Goal: Check status: Check status

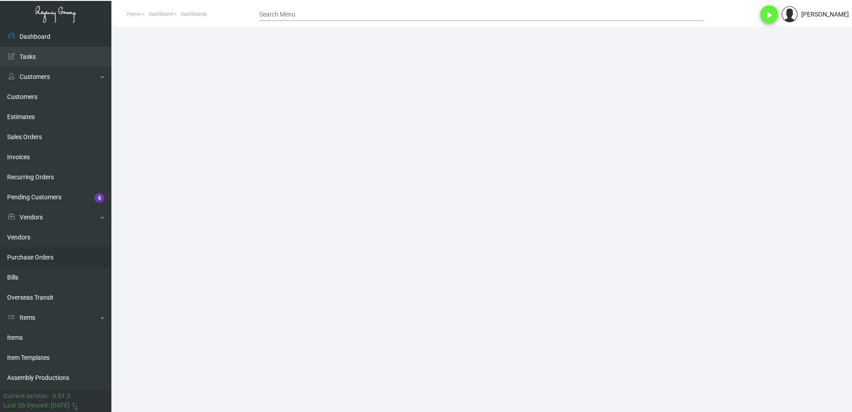
click at [66, 252] on link "Purchase Orders" at bounding box center [55, 257] width 111 height 20
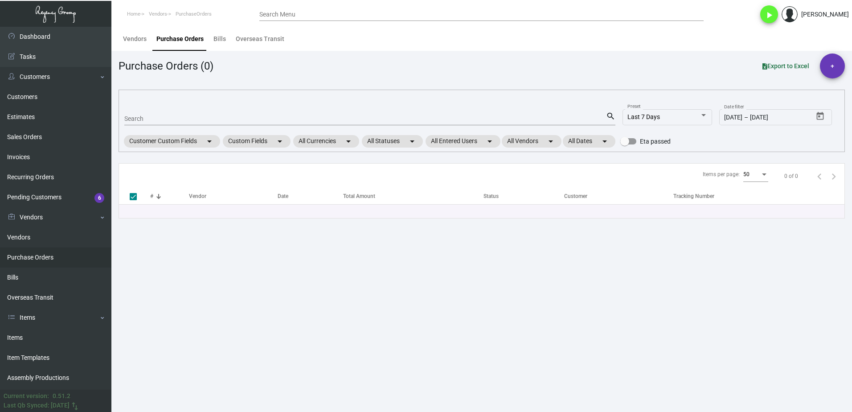
click at [219, 121] on input "Search" at bounding box center [365, 118] width 482 height 7
paste input "108506"
type input "108506"
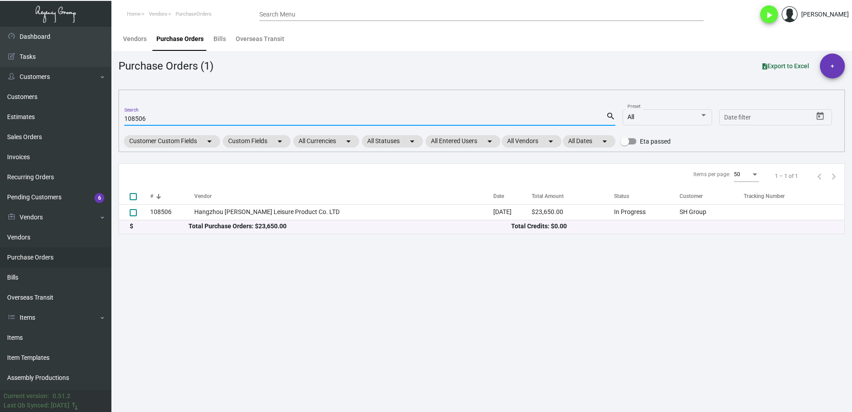
checkbox input "false"
type input "108506"
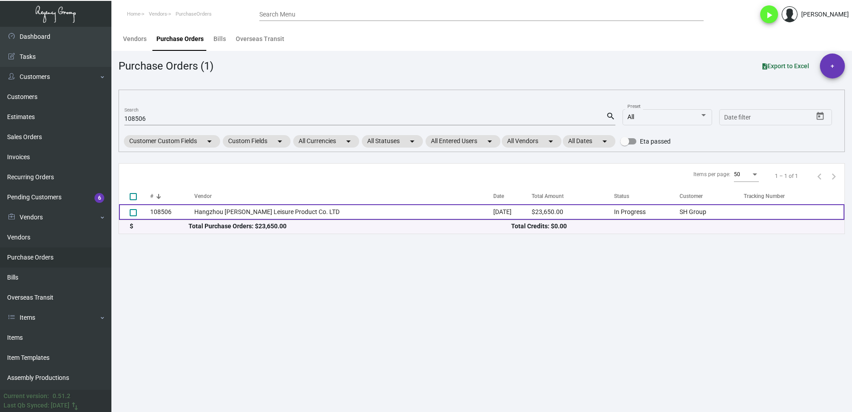
click at [297, 210] on td "Hangzhou [PERSON_NAME] Leisure Product Co. LTD" at bounding box center [343, 212] width 299 height 16
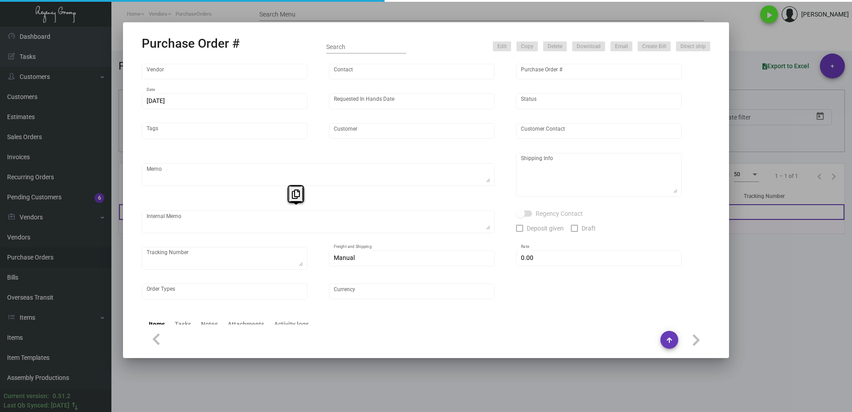
type input "Hangzhou [PERSON_NAME] Leisure Product Co. LTD"
type input "[PERSON_NAME]"
type input "108506"
type input "[DATE]"
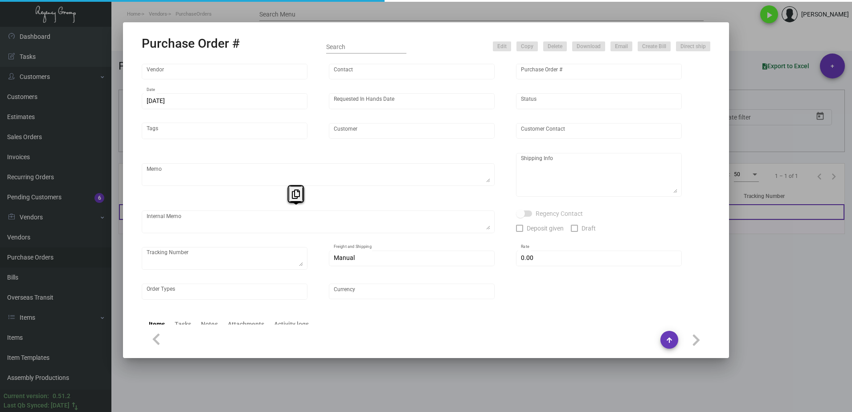
type input "SH Group"
type textarea "comb and 10K laundry bag ship out before CNY. 2600pcs laundry bag and 500pcs co…"
type textarea "Regency Group NJ - [PERSON_NAME] [STREET_ADDRESS]"
checkbox input "true"
type input "$ 0.00"
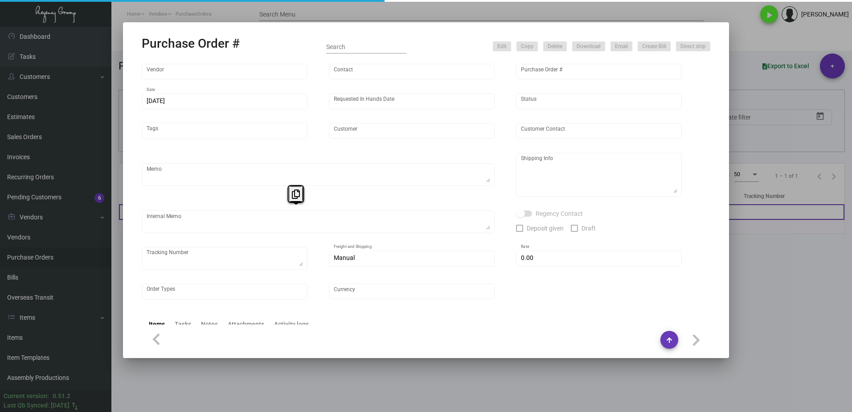
type input "United States Dollar $"
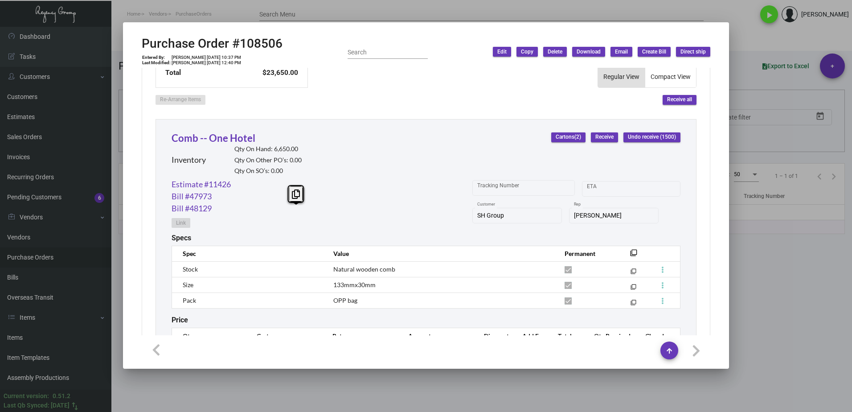
scroll to position [349, 0]
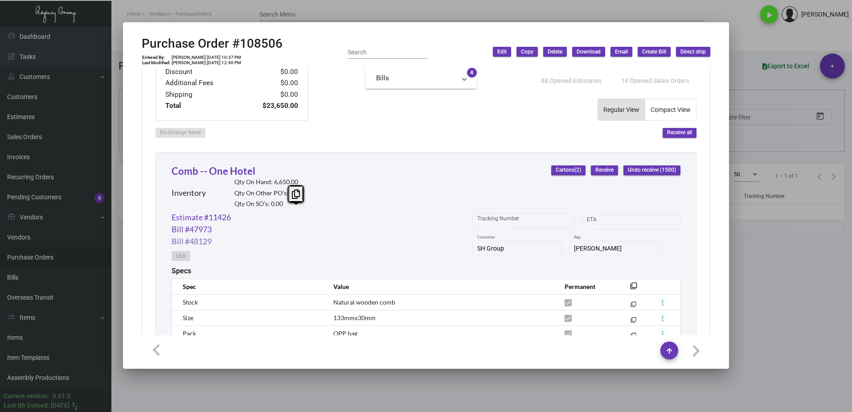
click at [201, 239] on link "Bill #48129" at bounding box center [192, 241] width 40 height 12
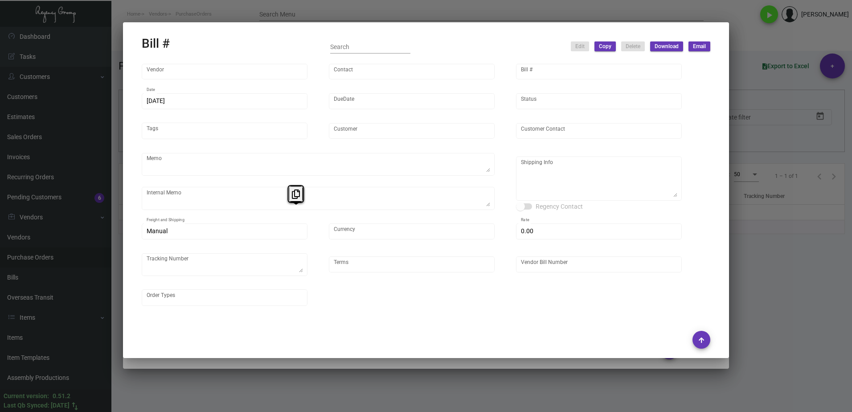
type input "Hangzhou [PERSON_NAME] Leisure Product Co. LTD"
type input "[PERSON_NAME]"
type input "48129"
type input "[DATE]"
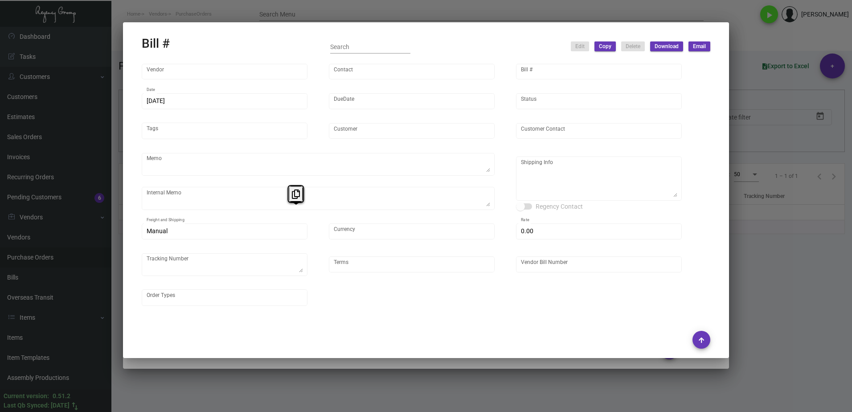
type input "SH Group"
type input "[PERSON_NAME]"
type textarea "comb and 10K laundry bag ship out before CNY. 2600pcs laundry bag and 500pcs co…"
type textarea "SH Group - [PERSON_NAME] [STREET_ADDRESS][US_STATE]"
type input "United States Dollar $"
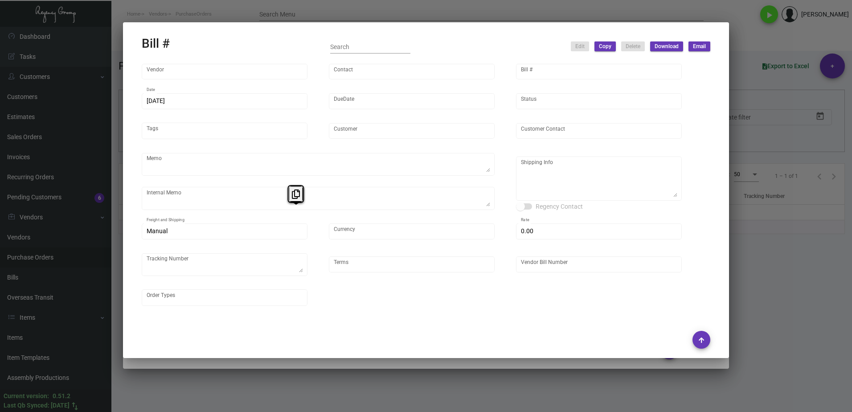
type input "$ 0.00"
type input "Net 30"
type input "20250526_1 - 108506"
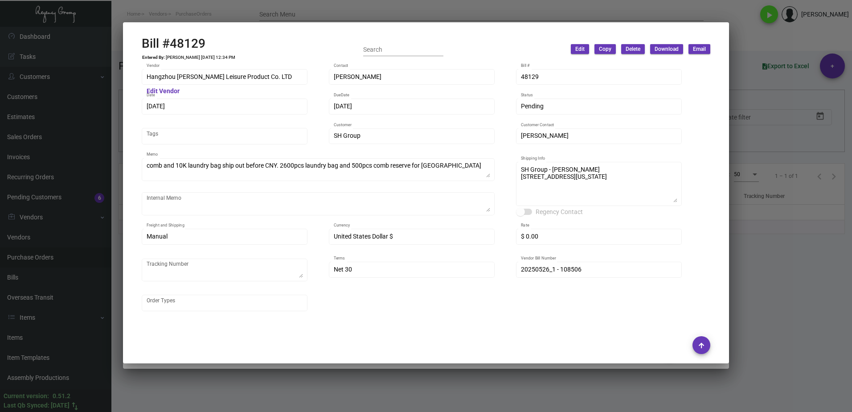
click at [778, 164] on div at bounding box center [426, 206] width 852 height 412
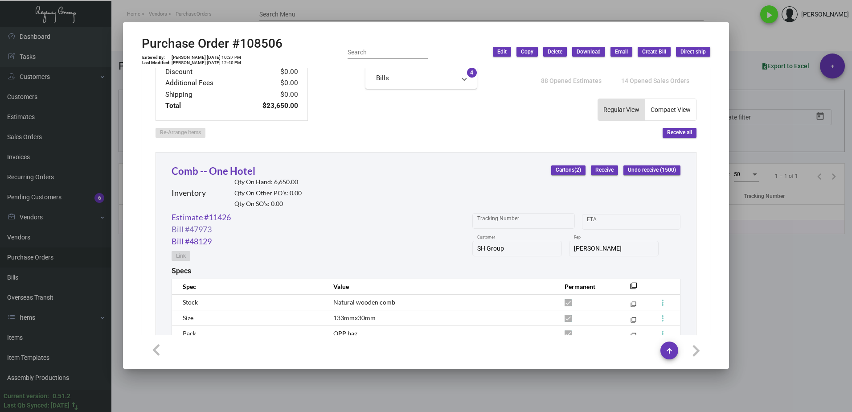
click at [201, 230] on link "Bill #47973" at bounding box center [192, 229] width 40 height 12
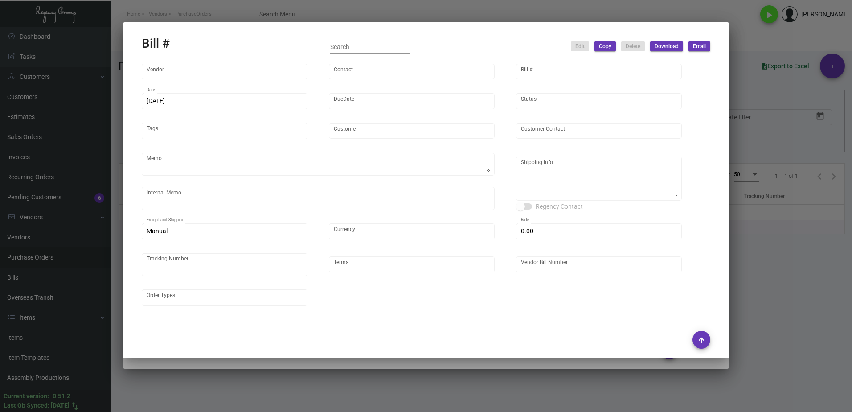
type input "Hangzhou [PERSON_NAME] Leisure Product Co. LTD"
type input "[PERSON_NAME]"
type input "47973"
type input "[DATE]"
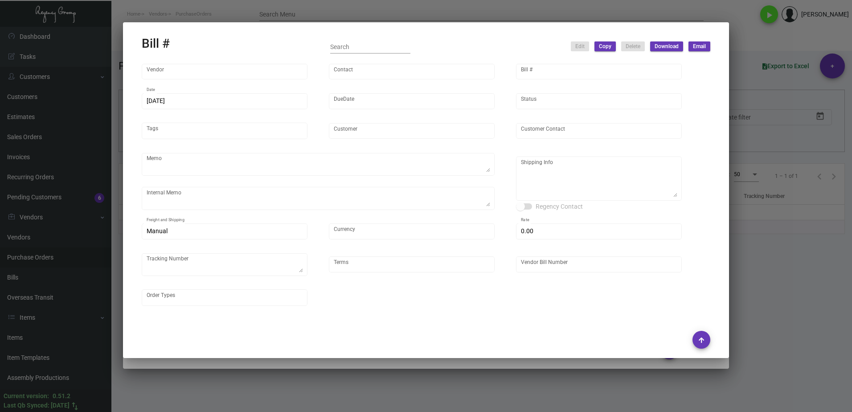
type input "SH Group"
type input "[PERSON_NAME]"
type textarea "comb and 10K laundry bag ship out before CNY. 2600pcs laundry bag and 500pcs co…"
type textarea "SH Group - [PERSON_NAME] [STREET_ADDRESS][US_STATE]"
type input "United States Dollar $"
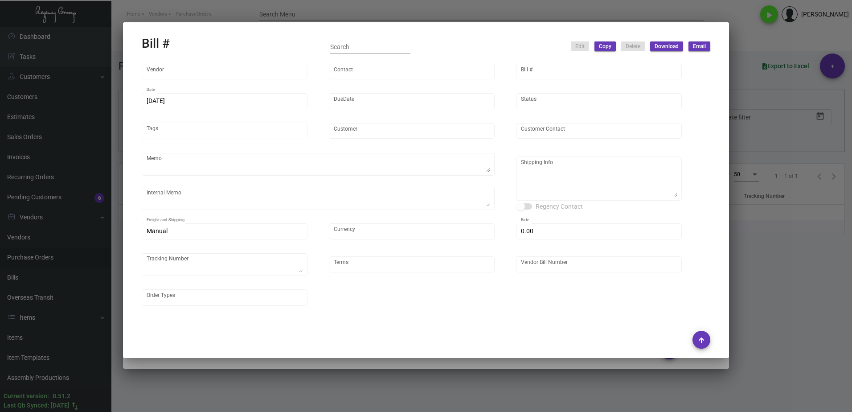
type input "$ 0.00"
type input "Net 30"
type input "20250117_1-108506"
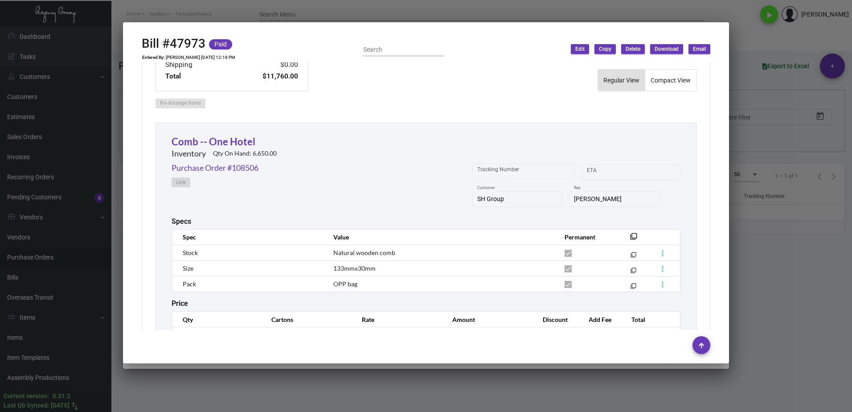
scroll to position [446, 0]
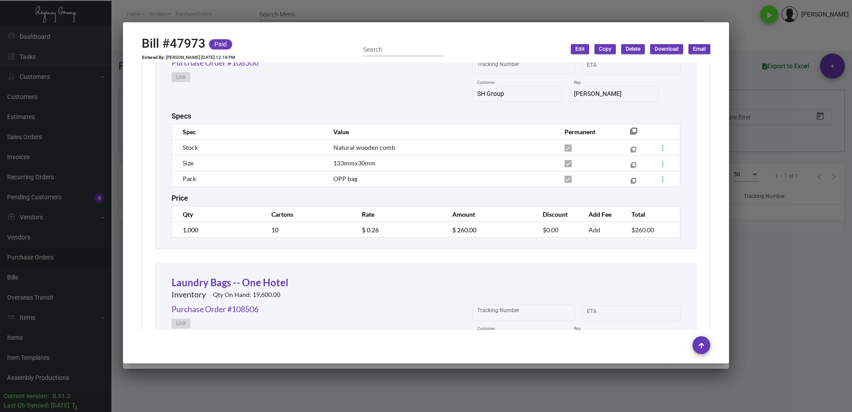
click at [793, 255] on div at bounding box center [426, 206] width 852 height 412
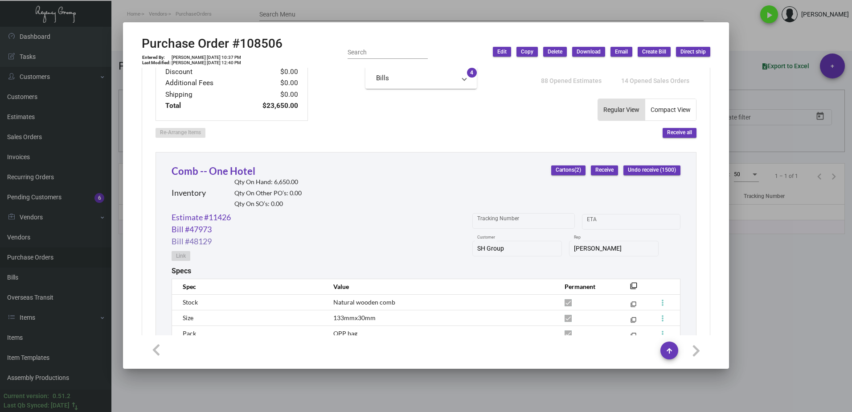
click at [208, 242] on link "Bill #48129" at bounding box center [192, 241] width 40 height 12
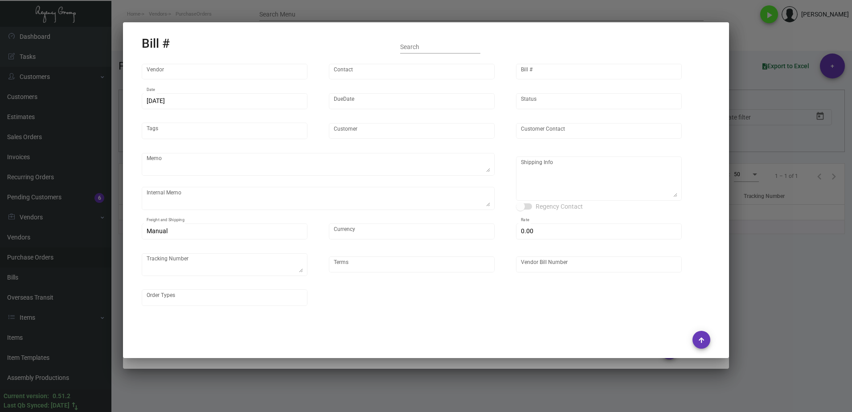
type input "Hangzhou [PERSON_NAME] Leisure Product Co. LTD"
type input "[PERSON_NAME]"
type input "48129"
type input "[DATE]"
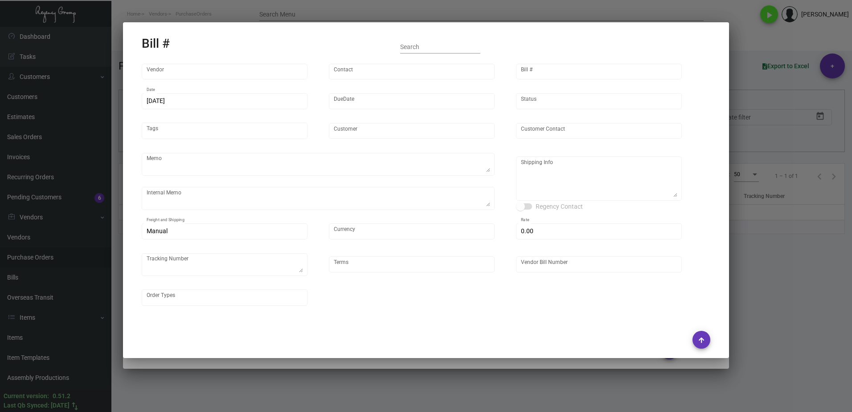
type input "SH Group"
type input "[PERSON_NAME]"
type textarea "comb and 10K laundry bag ship out before CNY. 2600pcs laundry bag and 500pcs co…"
type textarea "SH Group - [PERSON_NAME] [STREET_ADDRESS][US_STATE]"
type input "United States Dollar $"
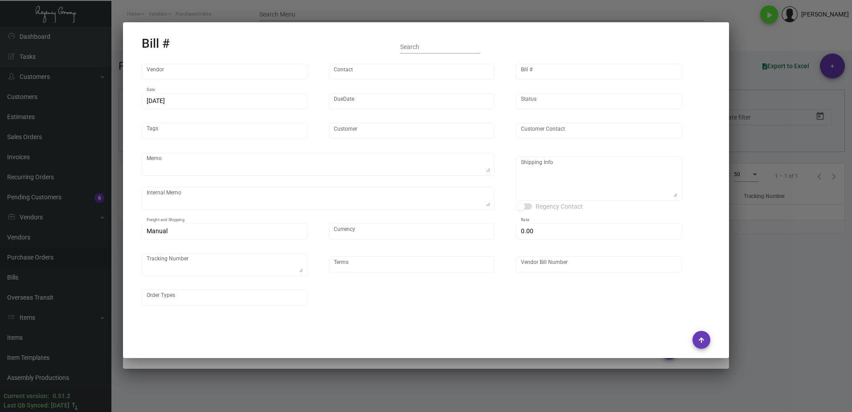
type input "$ 0.00"
type input "Net 30"
type input "20250526_1 - 108506"
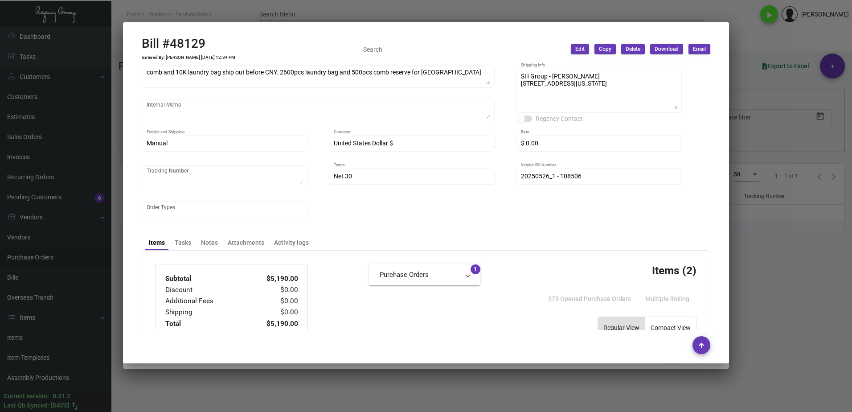
scroll to position [134, 0]
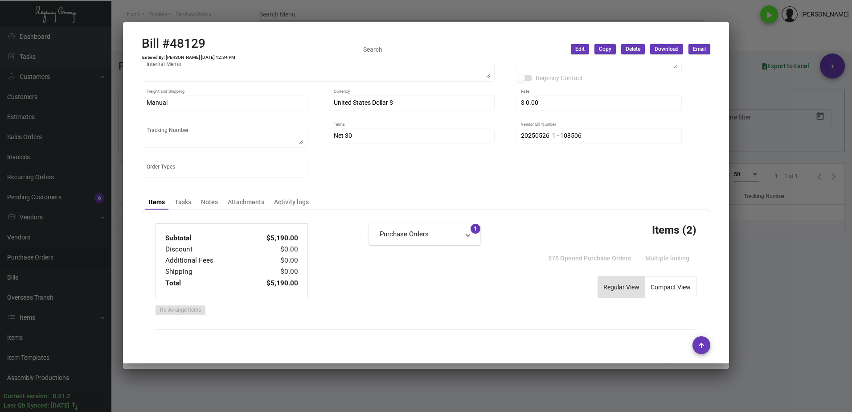
click at [171, 58] on td "[PERSON_NAME] [DATE] 12:34 PM" at bounding box center [200, 57] width 70 height 5
click at [793, 309] on div at bounding box center [426, 206] width 852 height 412
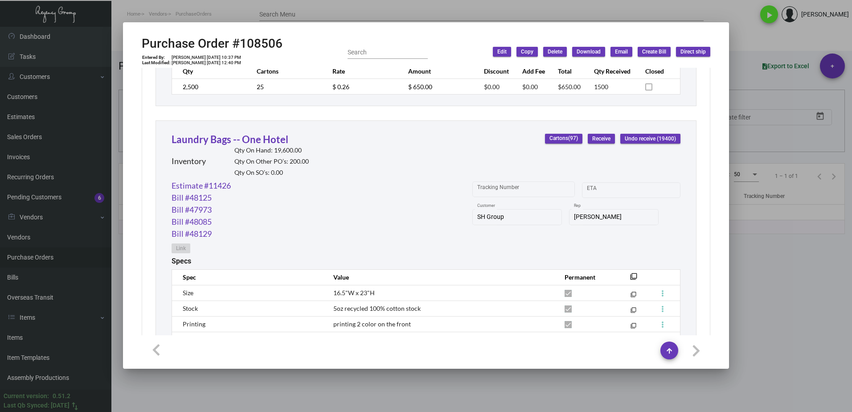
scroll to position [661, 0]
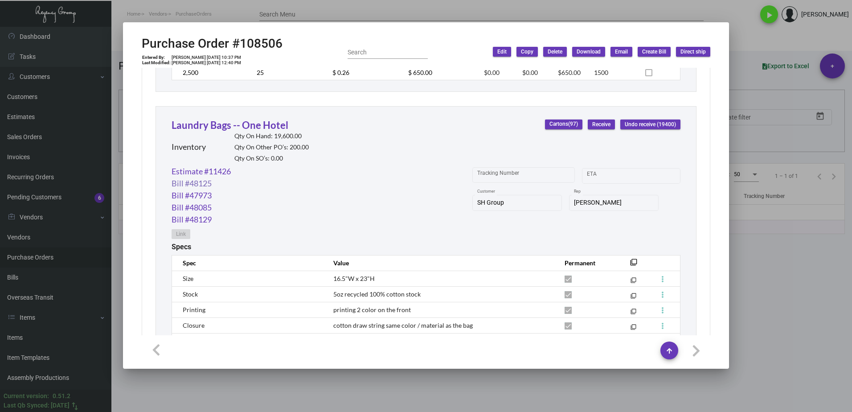
click at [202, 183] on link "Bill #48125" at bounding box center [192, 183] width 40 height 12
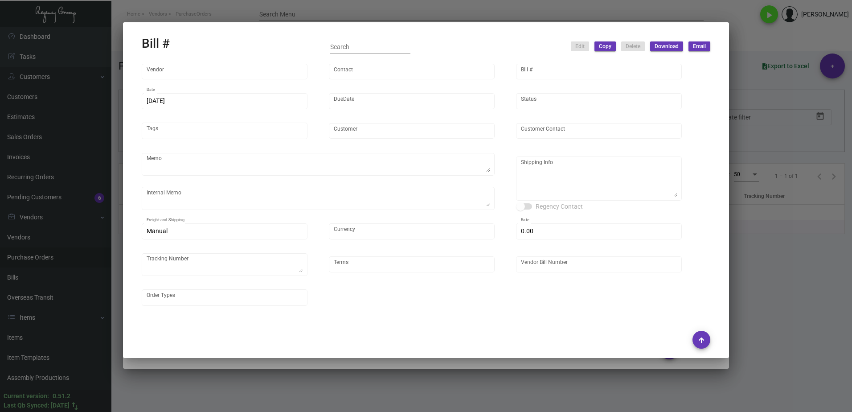
type input "Hangzhou [PERSON_NAME] Leisure Product Co. LTD"
type input "[PERSON_NAME]"
type input "48125"
type input "[DATE]"
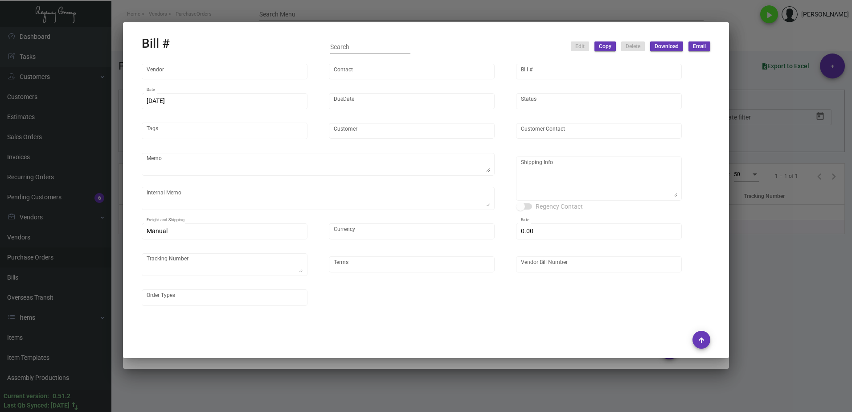
type input "SH Group"
type input "[PERSON_NAME]"
type textarea "comb and 10K laundry bag ship out before CNY. 2600pcs laundry bag and 500pcs co…"
type textarea "SH Group - [PERSON_NAME] [STREET_ADDRESS][US_STATE]"
type input "United States Dollar $"
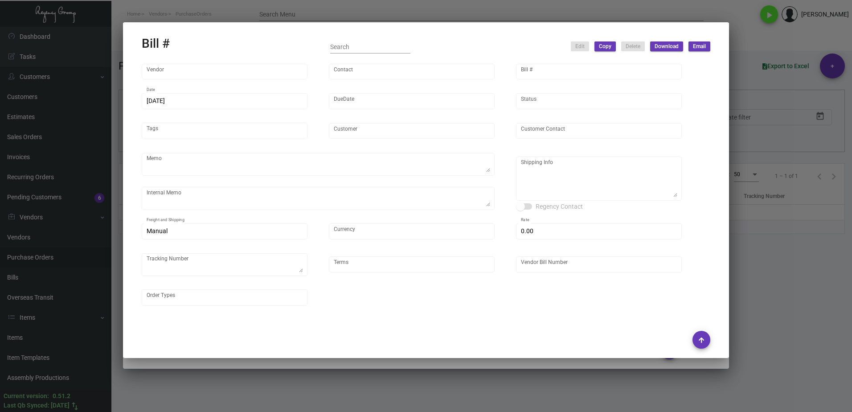
type input "$ 0.00"
type input "Net 30"
type input "20250425_1 - 108506"
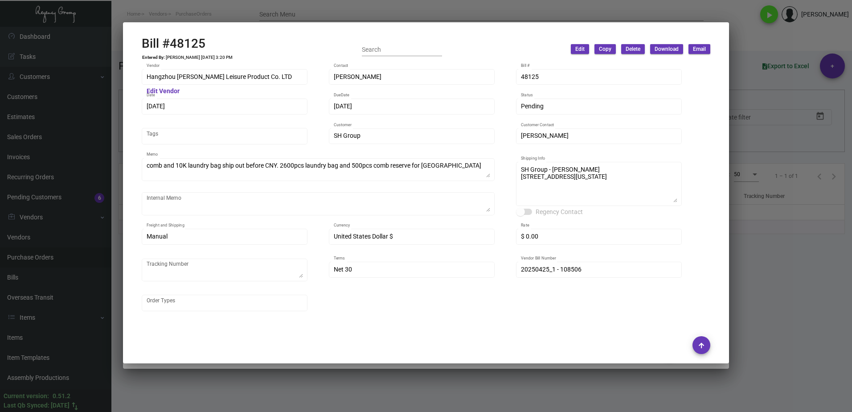
click at [104, 189] on div at bounding box center [426, 206] width 852 height 412
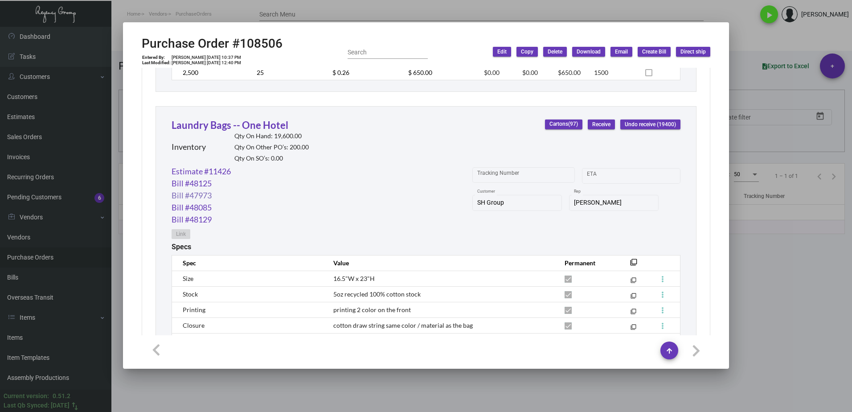
click at [190, 193] on link "Bill #47973" at bounding box center [192, 195] width 40 height 12
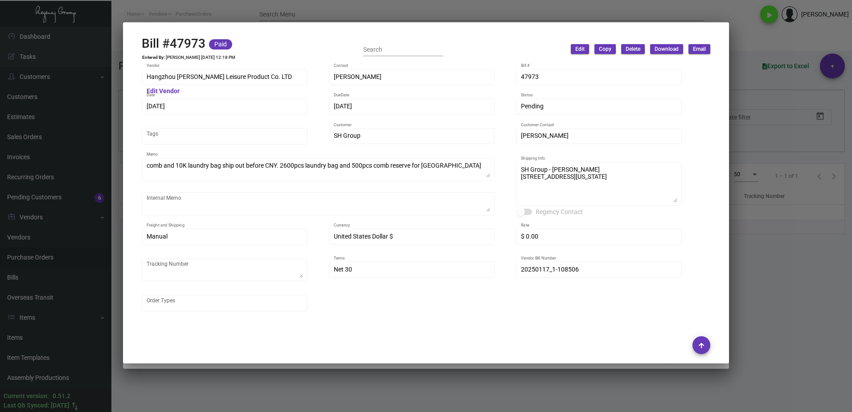
click at [98, 203] on div at bounding box center [426, 206] width 852 height 412
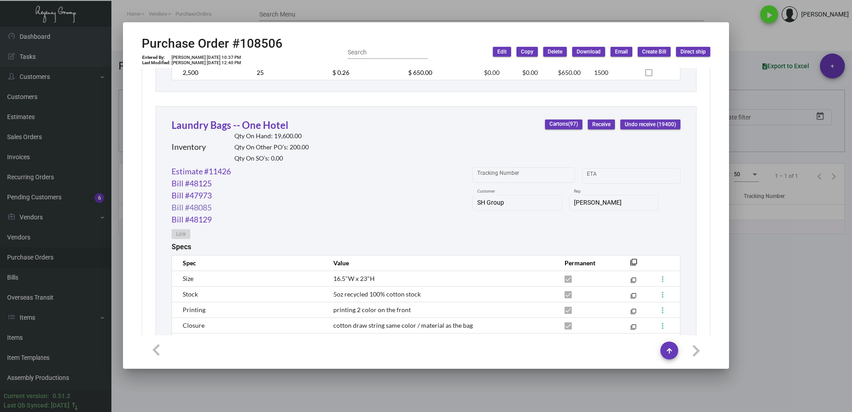
click at [192, 209] on link "Bill #48085" at bounding box center [192, 208] width 40 height 12
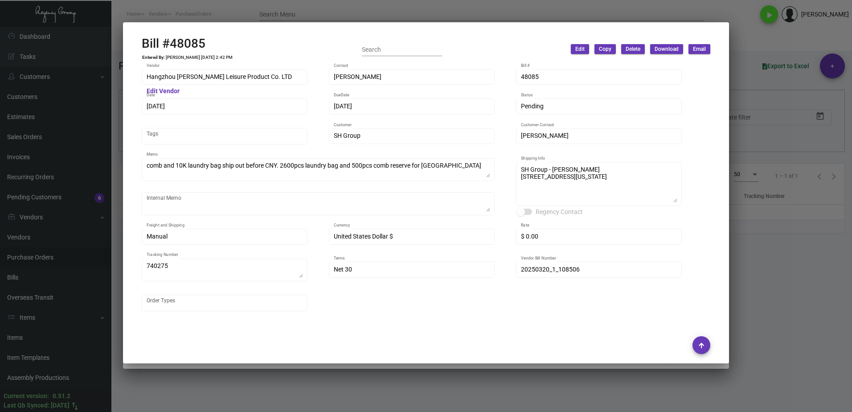
click at [89, 217] on div at bounding box center [426, 206] width 852 height 412
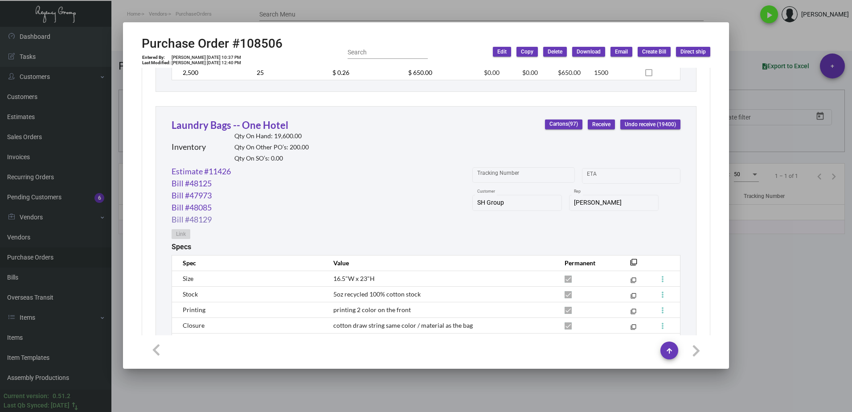
click at [203, 219] on link "Bill #48129" at bounding box center [192, 220] width 40 height 12
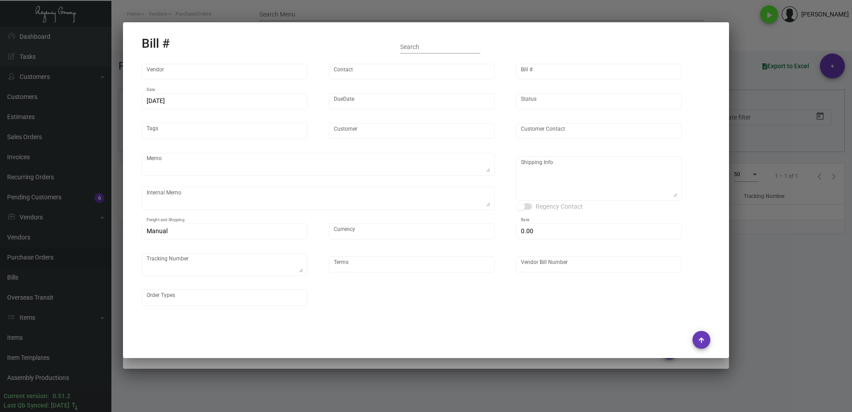
type input "Hangzhou [PERSON_NAME] Leisure Product Co. LTD"
type input "[PERSON_NAME]"
type input "48129"
type input "[DATE]"
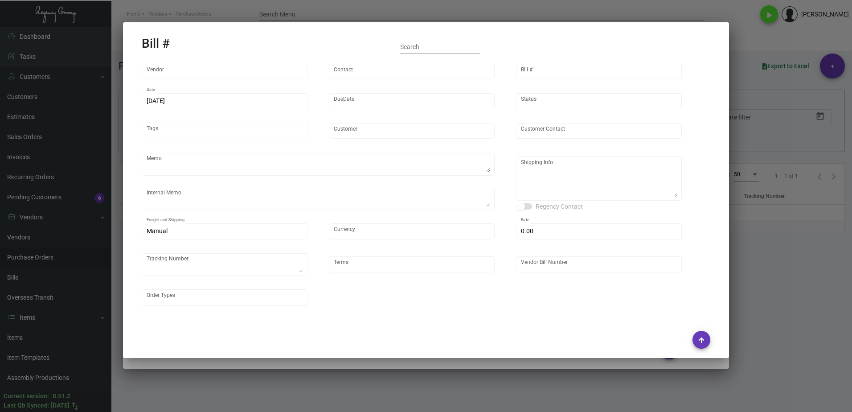
type input "SH Group"
type input "[PERSON_NAME]"
type textarea "comb and 10K laundry bag ship out before CNY. 2600pcs laundry bag and 500pcs co…"
type textarea "SH Group - [PERSON_NAME] [STREET_ADDRESS][US_STATE]"
type input "United States Dollar $"
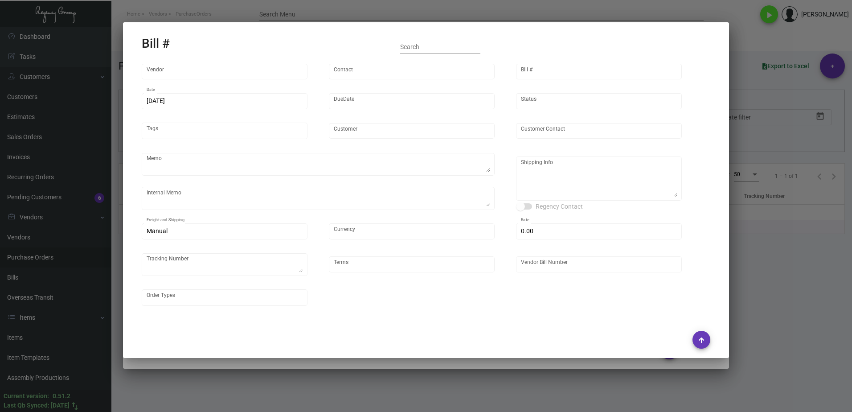
type input "$ 0.00"
type input "Net 30"
type input "20250526_1 - 108506"
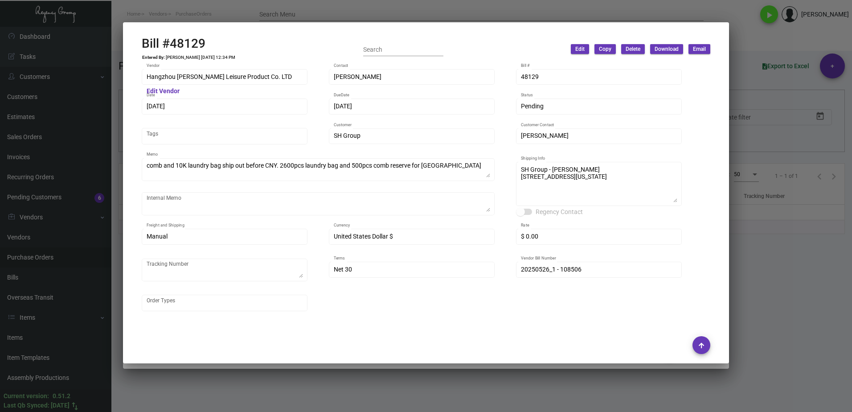
click at [88, 239] on div at bounding box center [426, 206] width 852 height 412
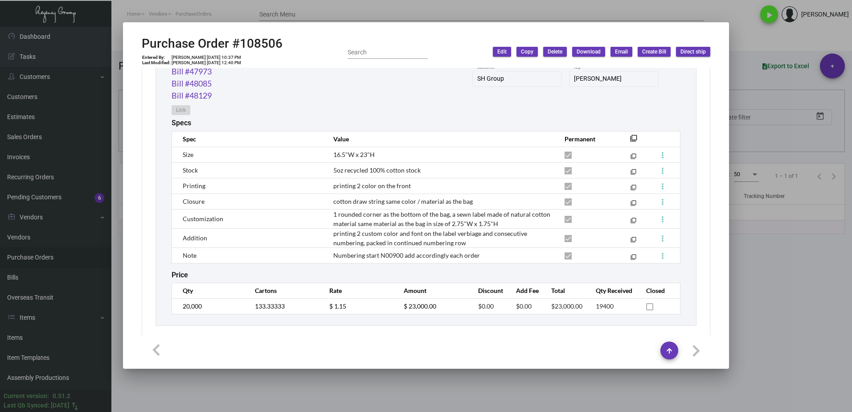
scroll to position [794, 0]
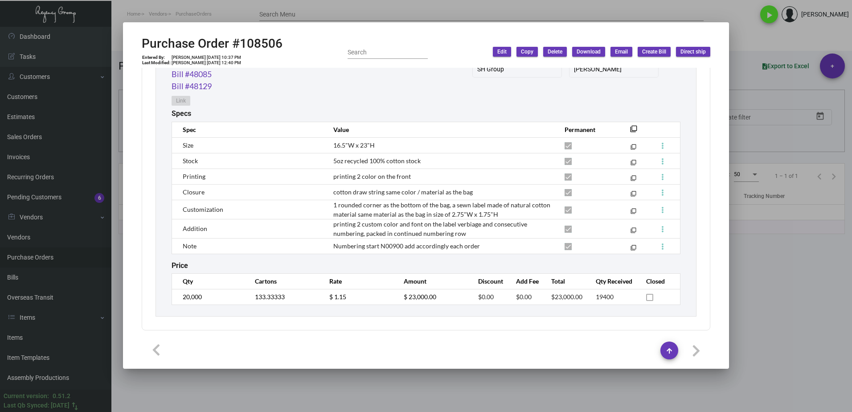
click at [786, 285] on div at bounding box center [426, 206] width 852 height 412
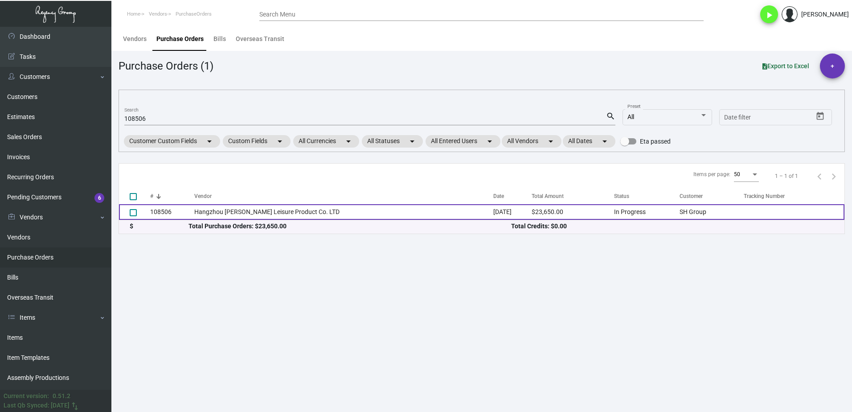
click at [302, 212] on td "Hangzhou [PERSON_NAME] Leisure Product Co. LTD" at bounding box center [343, 212] width 299 height 16
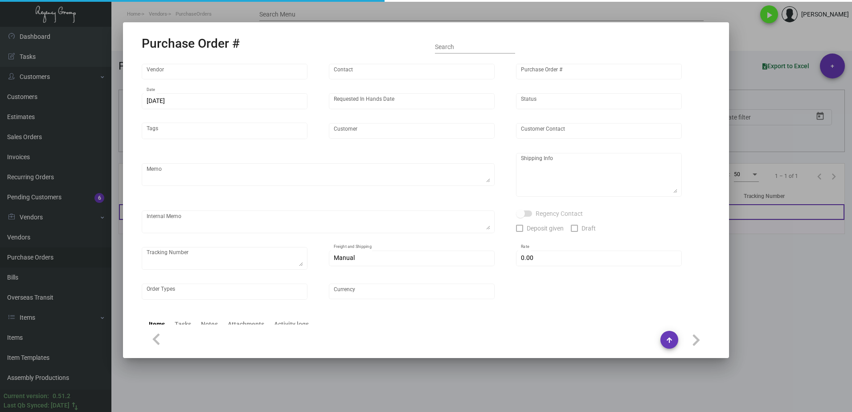
type input "Hangzhou [PERSON_NAME] Leisure Product Co. LTD"
type input "[PERSON_NAME]"
type input "108506"
type input "[DATE]"
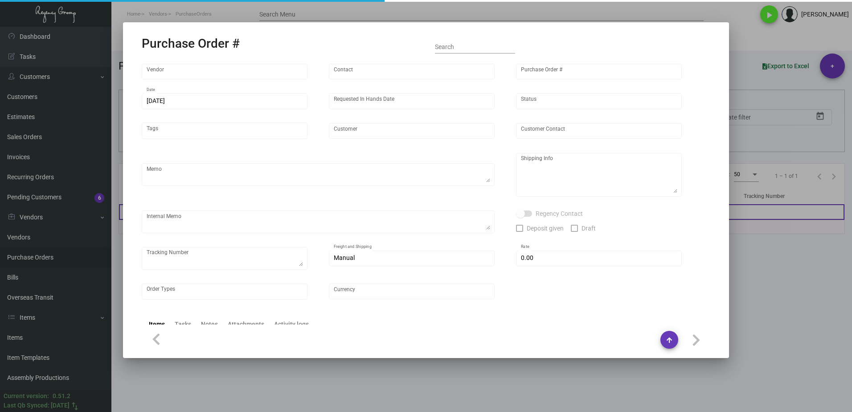
type input "SH Group"
type textarea "comb and 10K laundry bag ship out before CNY. 2600pcs laundry bag and 500pcs co…"
type textarea "Regency Group NJ - [PERSON_NAME] [STREET_ADDRESS]"
checkbox input "true"
type input "$ 0.00"
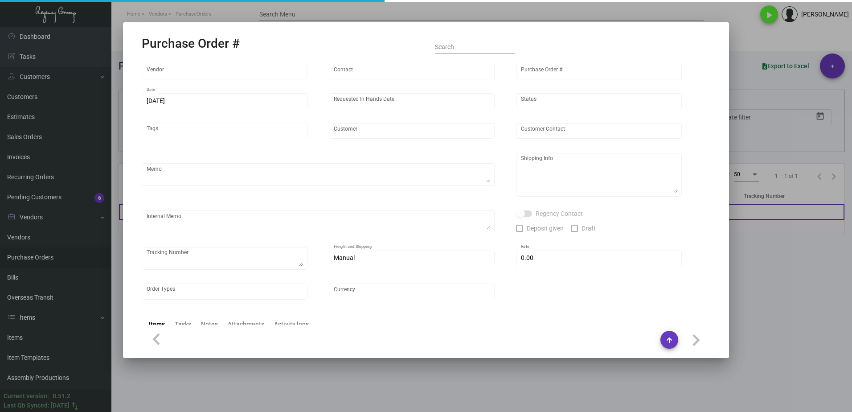
type input "United States Dollar $"
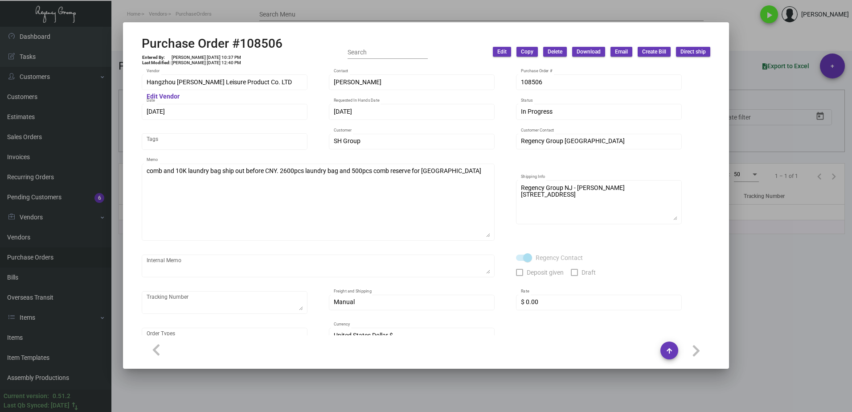
click at [484, 246] on div "comb and 10K laundry bag ship out before CNY. 2600pcs laundry bag and 500pcs co…" at bounding box center [318, 207] width 353 height 86
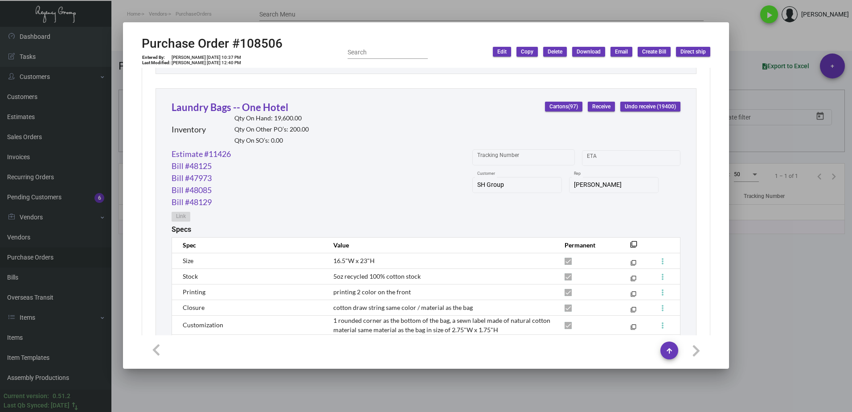
scroll to position [713, 0]
